Goal: Information Seeking & Learning: Learn about a topic

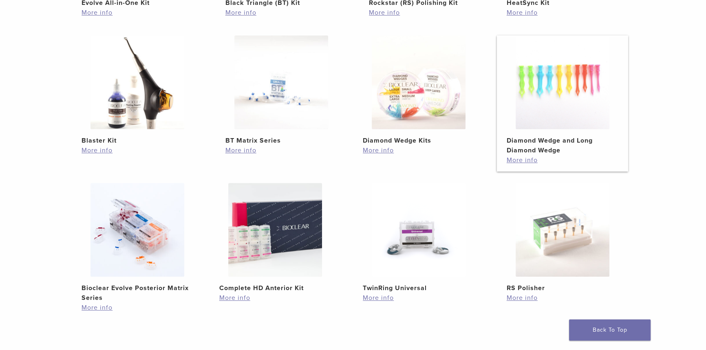
scroll to position [439, 0]
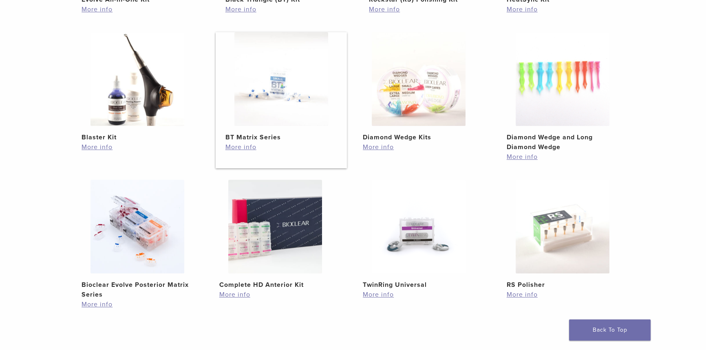
click at [259, 91] on img at bounding box center [282, 79] width 94 height 94
click at [236, 128] on link "More info" at bounding box center [282, 147] width 112 height 10
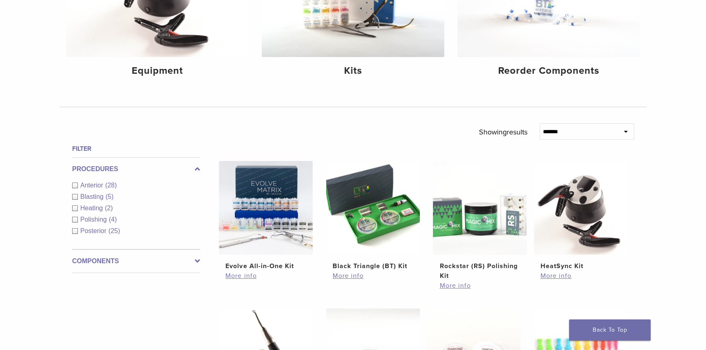
scroll to position [185, 0]
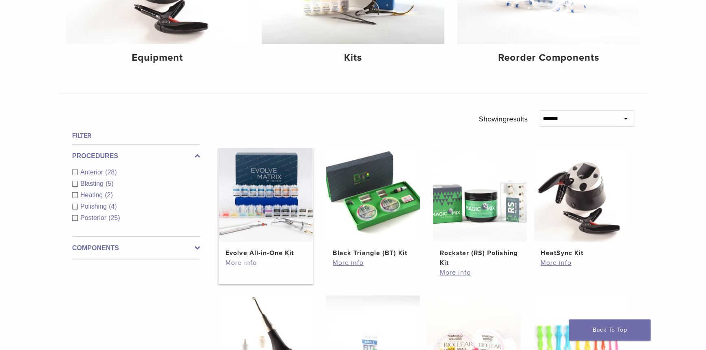
click at [242, 263] on link "More info" at bounding box center [266, 263] width 81 height 10
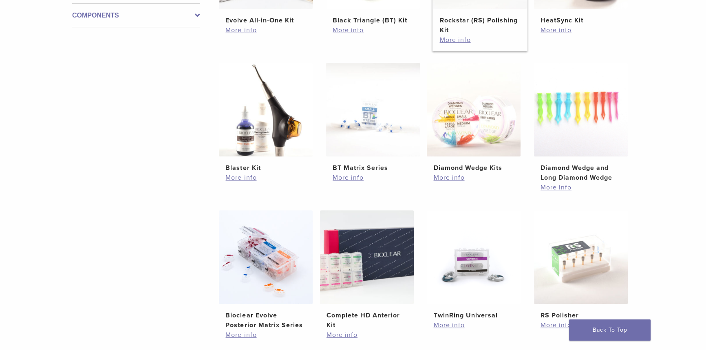
scroll to position [408, 0]
